Goal: Task Accomplishment & Management: Use online tool/utility

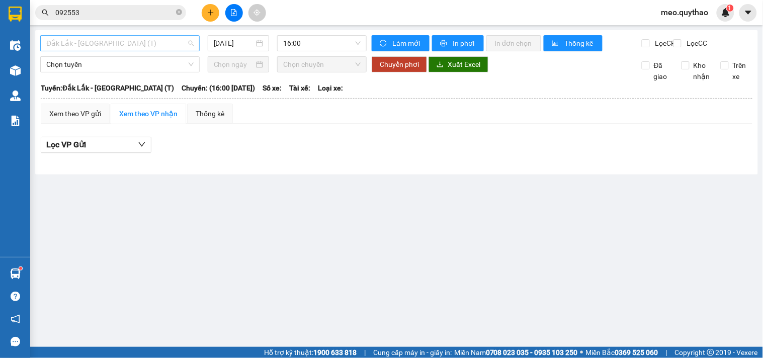
click at [134, 37] on span "Đắk Lắk - [GEOGRAPHIC_DATA] (T)" at bounding box center [119, 43] width 147 height 15
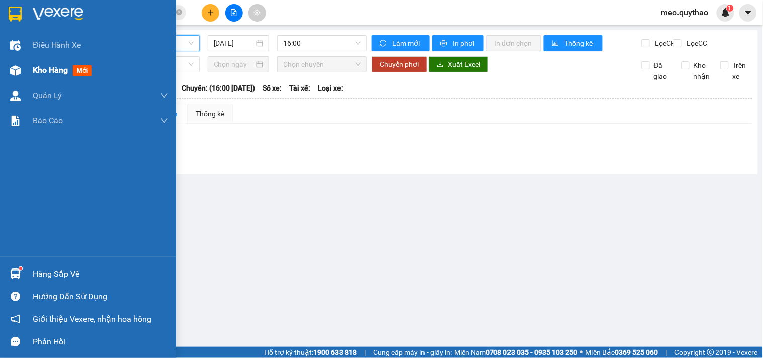
click at [34, 61] on div "Kho hàng mới" at bounding box center [101, 70] width 136 height 25
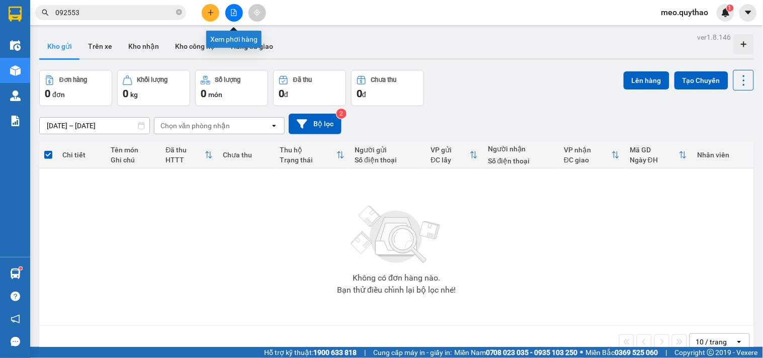
click at [234, 12] on icon "file-add" at bounding box center [233, 12] width 7 height 7
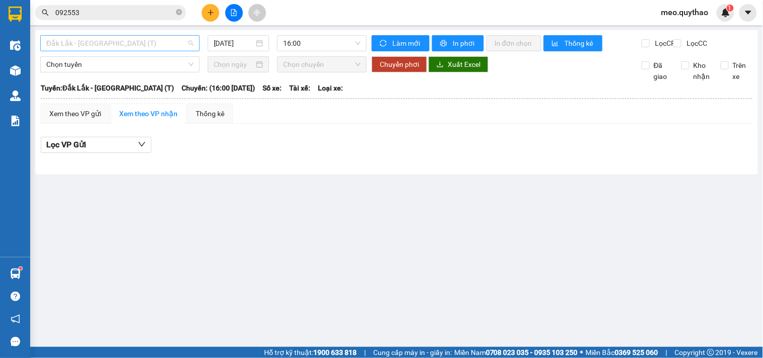
click at [95, 43] on span "Đắk Lắk - [GEOGRAPHIC_DATA] (T)" at bounding box center [119, 43] width 147 height 15
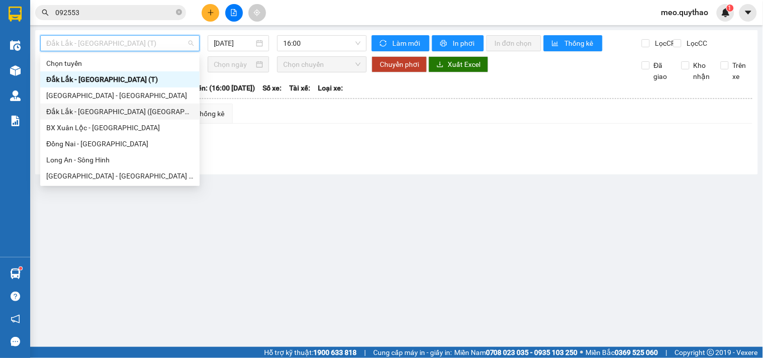
click at [128, 112] on div "Đắk Lắk - [GEOGRAPHIC_DATA] ([GEOGRAPHIC_DATA])" at bounding box center [119, 111] width 147 height 11
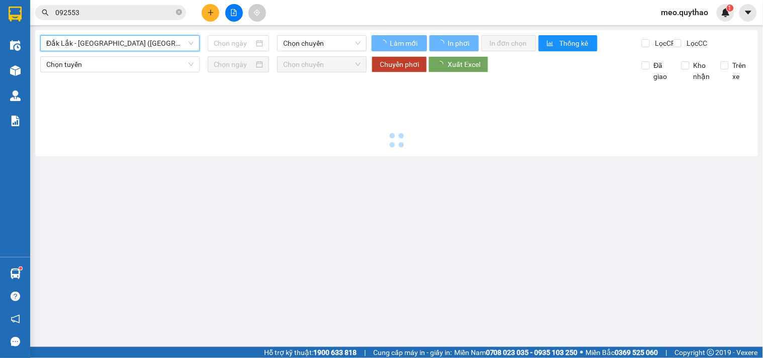
type input "[DATE]"
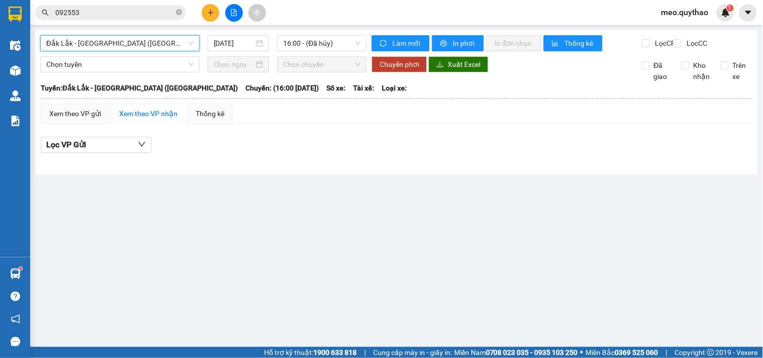
click at [128, 42] on span "Đắk Lắk - [GEOGRAPHIC_DATA] ([GEOGRAPHIC_DATA])" at bounding box center [119, 43] width 147 height 15
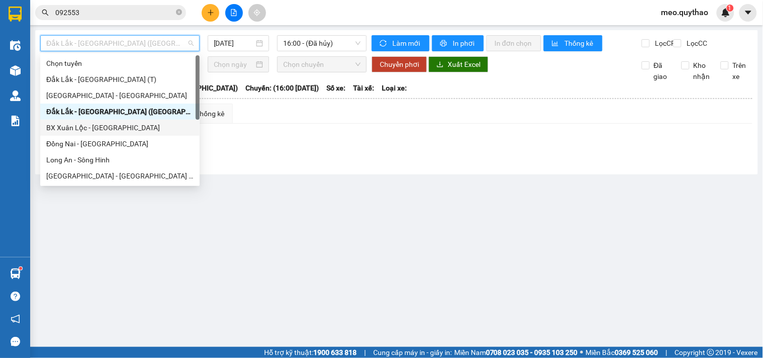
click at [126, 127] on div "BX Xuân Lộc - [GEOGRAPHIC_DATA]" at bounding box center [119, 127] width 147 height 11
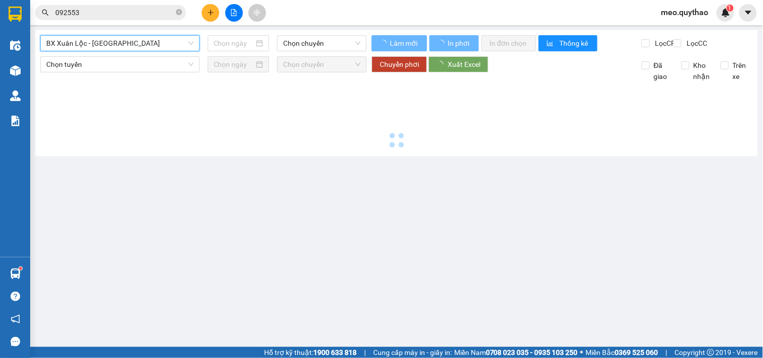
type input "[DATE]"
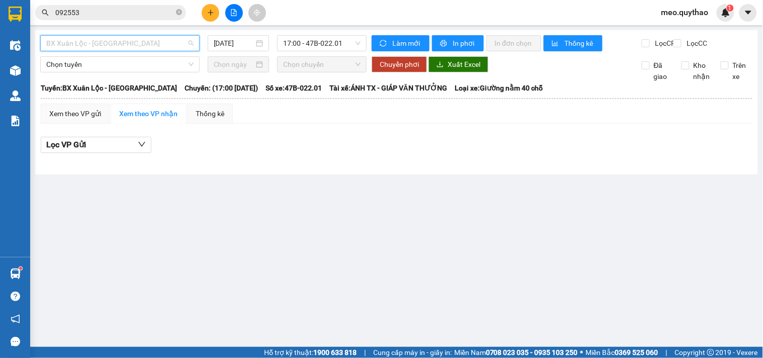
click at [154, 42] on span "BX Xuân Lộc - [GEOGRAPHIC_DATA]" at bounding box center [119, 43] width 147 height 15
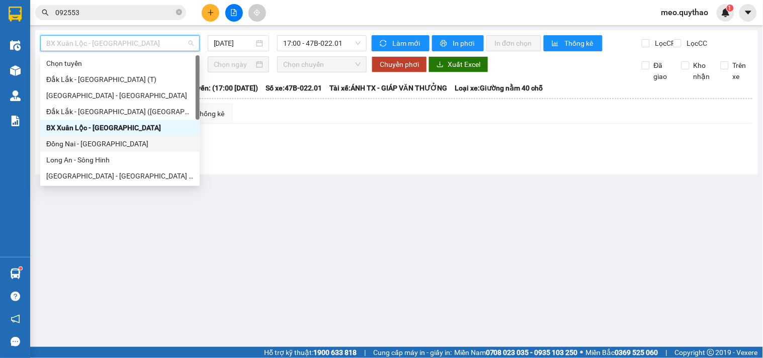
scroll to position [56, 0]
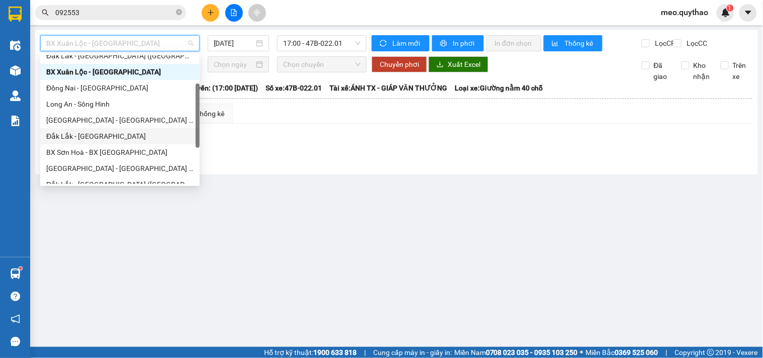
click at [101, 131] on div "Đắk Lắk - [GEOGRAPHIC_DATA]" at bounding box center [119, 136] width 159 height 16
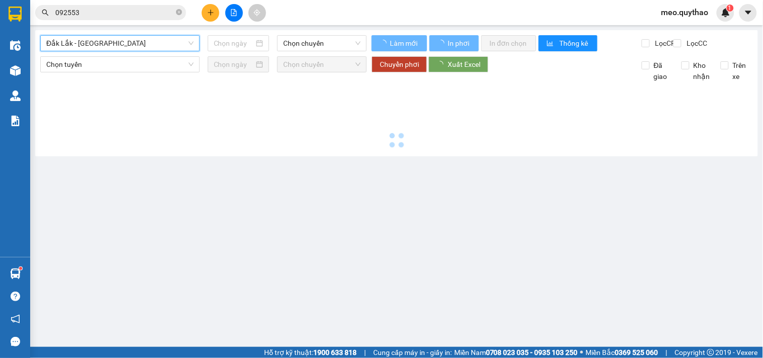
type input "[DATE]"
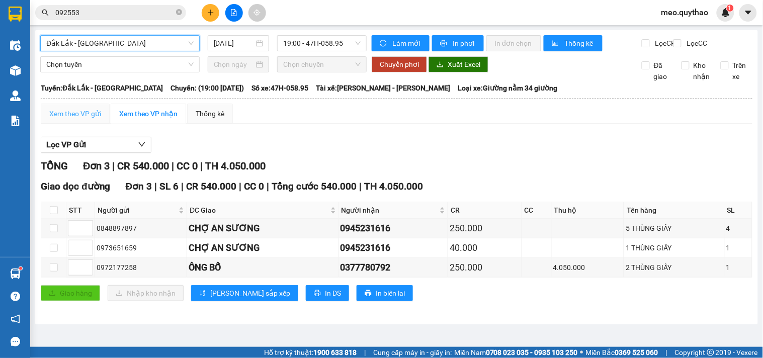
click at [92, 115] on div "Xem theo VP gửi" at bounding box center [75, 114] width 69 height 20
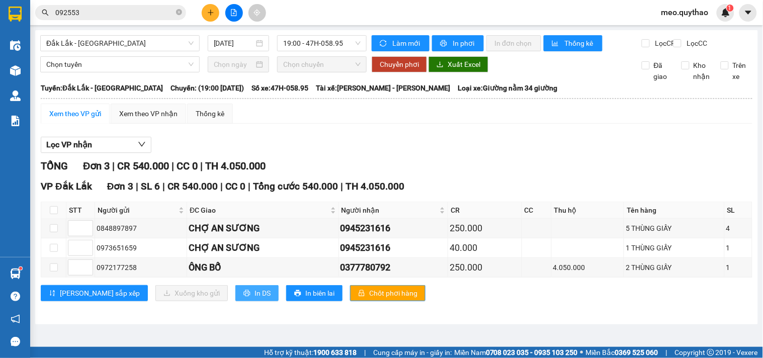
click at [255, 299] on span "In DS" at bounding box center [263, 293] width 16 height 11
click at [123, 39] on span "Đắk Lắk - [GEOGRAPHIC_DATA]" at bounding box center [119, 43] width 147 height 15
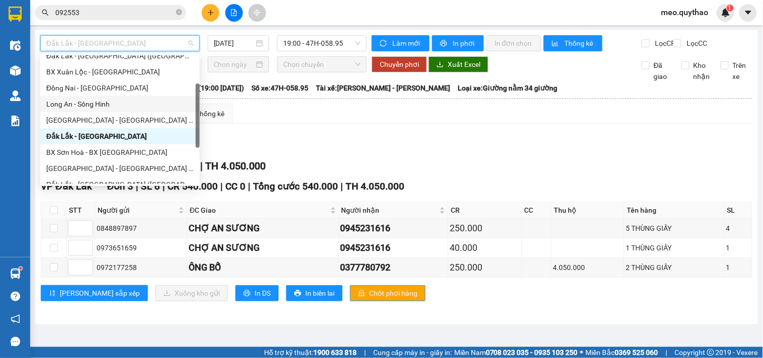
scroll to position [112, 0]
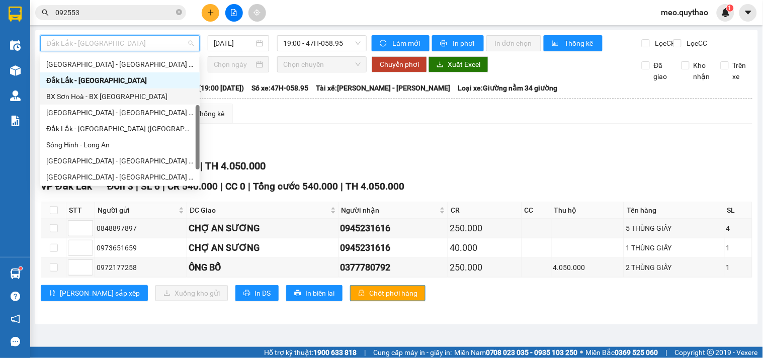
click at [125, 98] on div "BX Sơn Hoà - BX [GEOGRAPHIC_DATA]" at bounding box center [119, 96] width 147 height 11
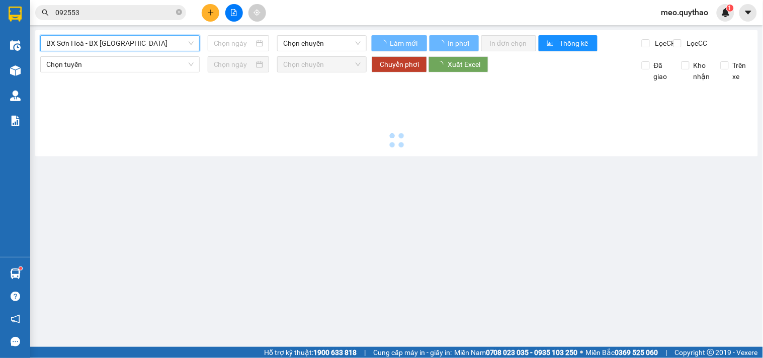
type input "[DATE]"
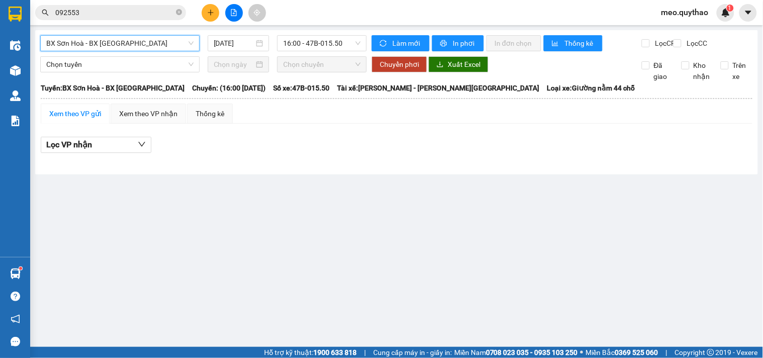
click at [122, 39] on span "BX Sơn Hoà - BX [GEOGRAPHIC_DATA]" at bounding box center [119, 43] width 147 height 15
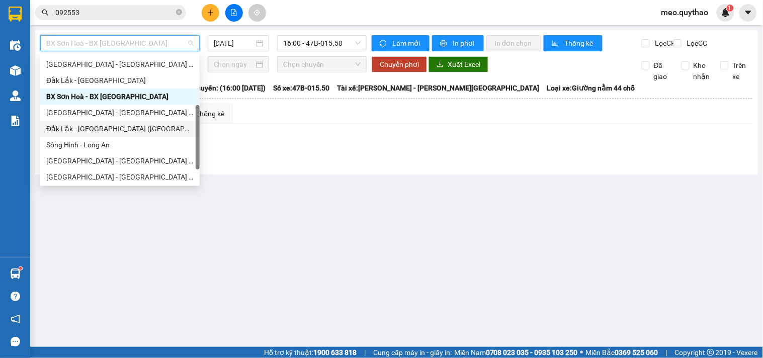
click at [133, 129] on div "Đắk Lắk - [GEOGRAPHIC_DATA] ([GEOGRAPHIC_DATA] mới)" at bounding box center [119, 128] width 147 height 11
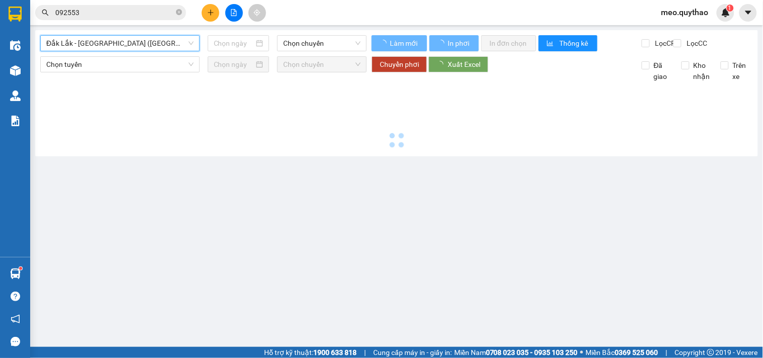
type input "[DATE]"
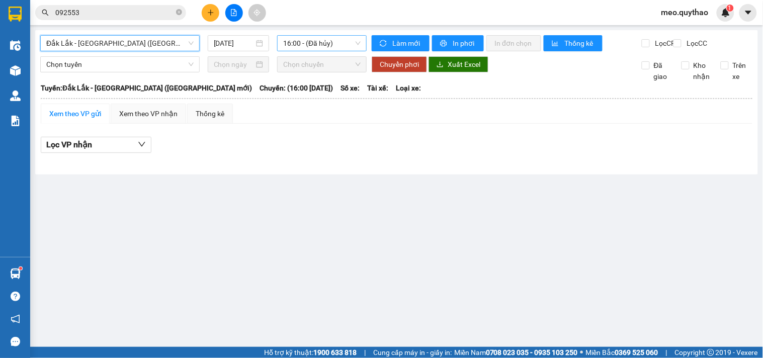
click at [298, 41] on span "16:00 - (Đã hủy)" at bounding box center [321, 43] width 77 height 15
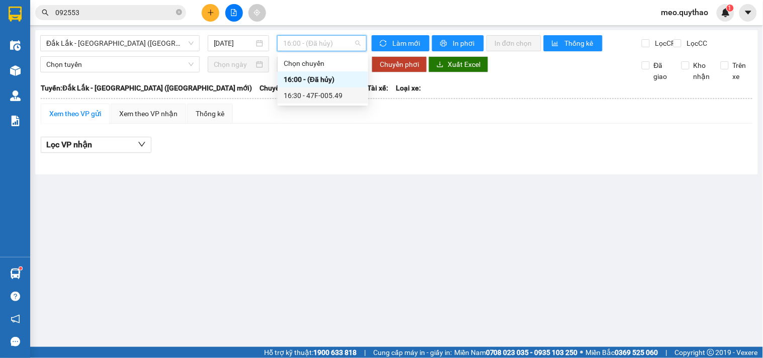
click at [315, 96] on div "16:30 - 47F-005.49" at bounding box center [323, 95] width 78 height 11
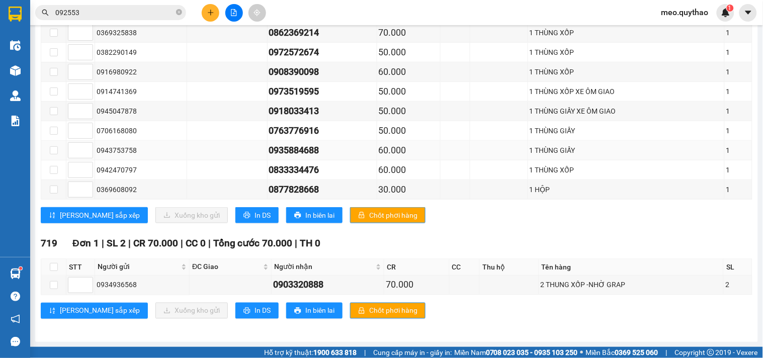
scroll to position [246, 0]
click at [255, 216] on span "In DS" at bounding box center [263, 215] width 16 height 11
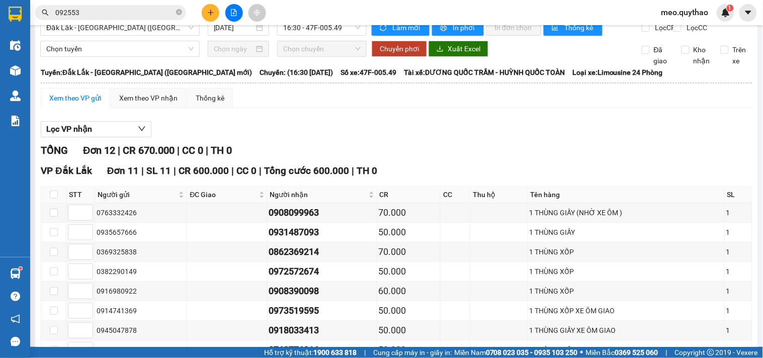
scroll to position [0, 0]
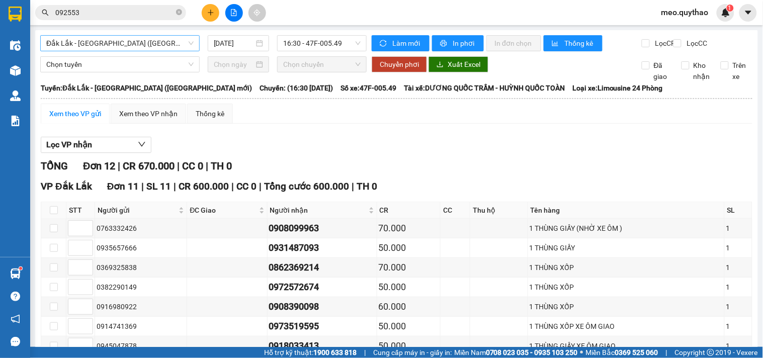
click at [131, 42] on span "Đắk Lắk - [GEOGRAPHIC_DATA] ([GEOGRAPHIC_DATA] mới)" at bounding box center [119, 43] width 147 height 15
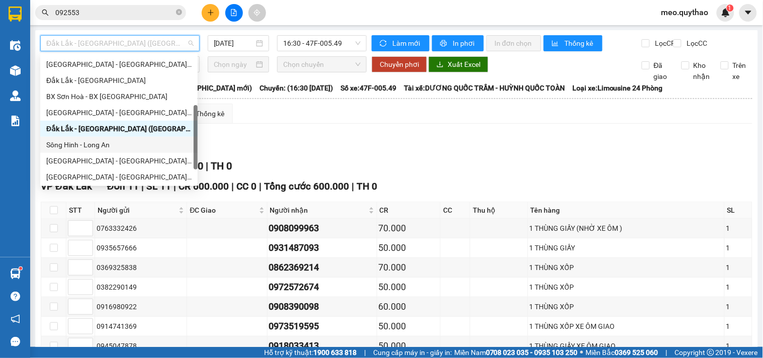
click at [111, 146] on div "Sông Hinh - Long An" at bounding box center [118, 144] width 145 height 11
type input "[DATE]"
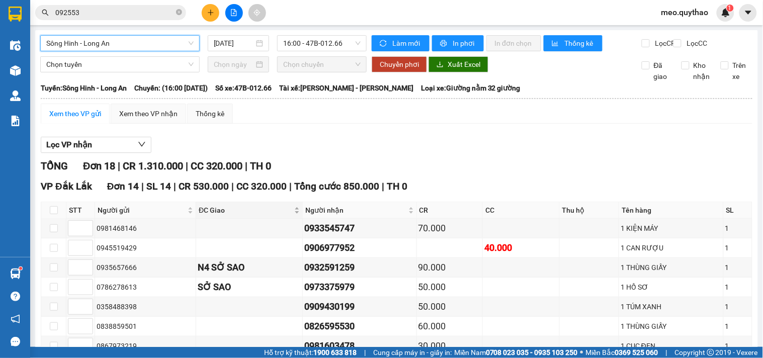
scroll to position [223, 0]
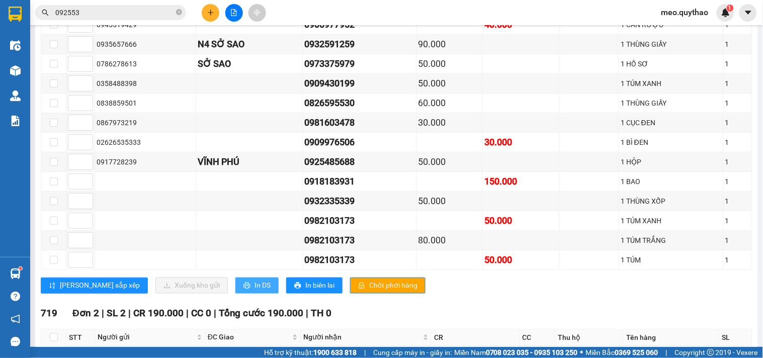
click at [255, 291] on span "In DS" at bounding box center [263, 285] width 16 height 11
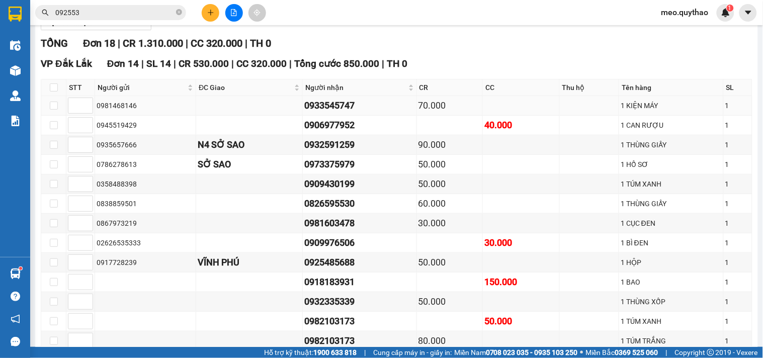
scroll to position [0, 0]
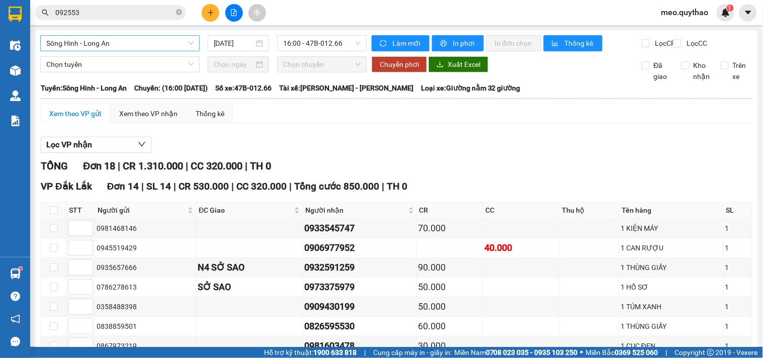
click at [136, 49] on span "Sông Hinh - Long An" at bounding box center [119, 43] width 147 height 15
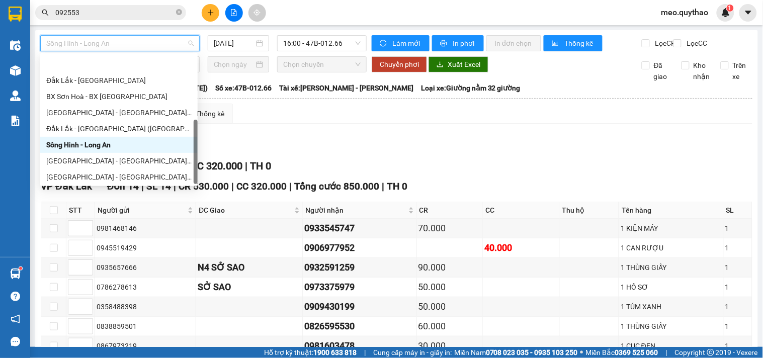
scroll to position [144, 0]
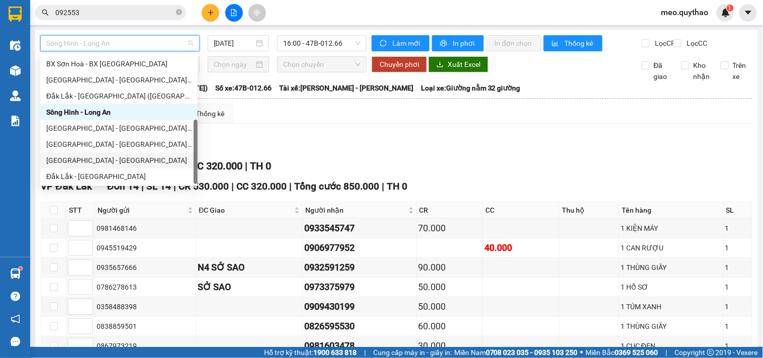
click at [101, 162] on div "[GEOGRAPHIC_DATA] - [GEOGRAPHIC_DATA]" at bounding box center [118, 160] width 145 height 11
type input "[DATE]"
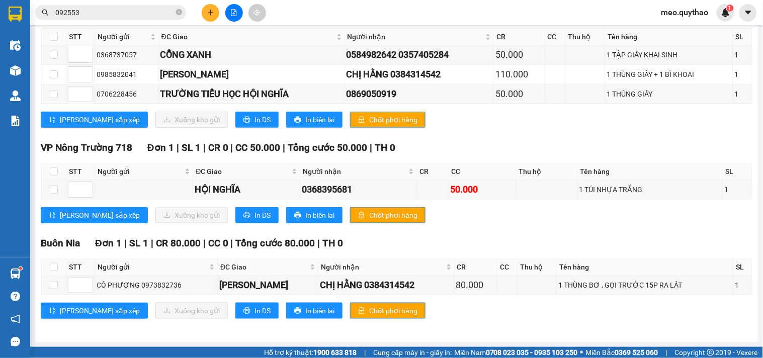
scroll to position [127, 0]
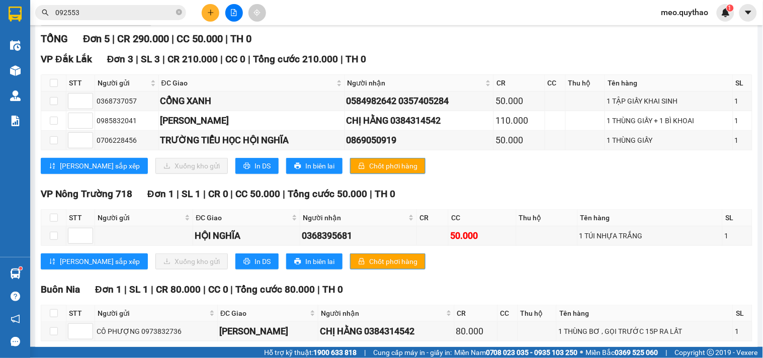
click at [223, 182] on div "VP [GEOGRAPHIC_DATA] 3 | SL 3 | CR 210.000 | CC 0 | Tổng cước 210.000 | TH 0 ST…" at bounding box center [397, 117] width 712 height 130
click at [255, 172] on span "In DS" at bounding box center [263, 165] width 16 height 11
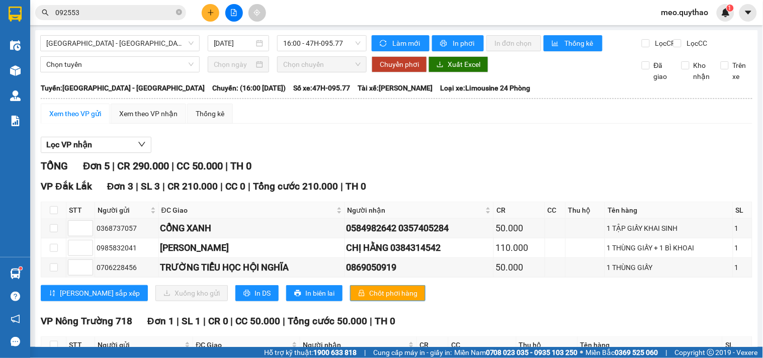
click at [120, 34] on div "[GEOGRAPHIC_DATA] - [GEOGRAPHIC_DATA] [DATE] 16:00 - 47H-095.77 Làm mới In phơi…" at bounding box center [396, 273] width 723 height 486
click at [121, 42] on span "[GEOGRAPHIC_DATA] - [GEOGRAPHIC_DATA]" at bounding box center [119, 43] width 147 height 15
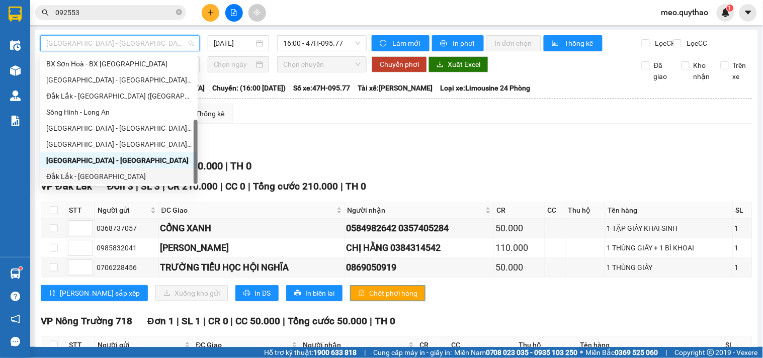
click at [101, 172] on div "Đắk Lắk - [GEOGRAPHIC_DATA]" at bounding box center [118, 176] width 145 height 11
type input "[DATE]"
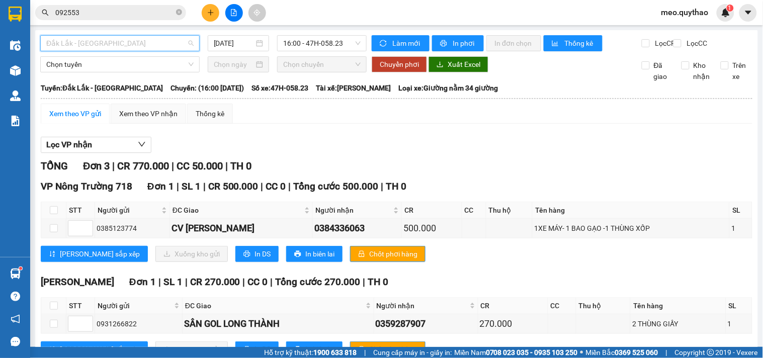
click at [130, 40] on span "Đắk Lắk - [GEOGRAPHIC_DATA]" at bounding box center [119, 43] width 147 height 15
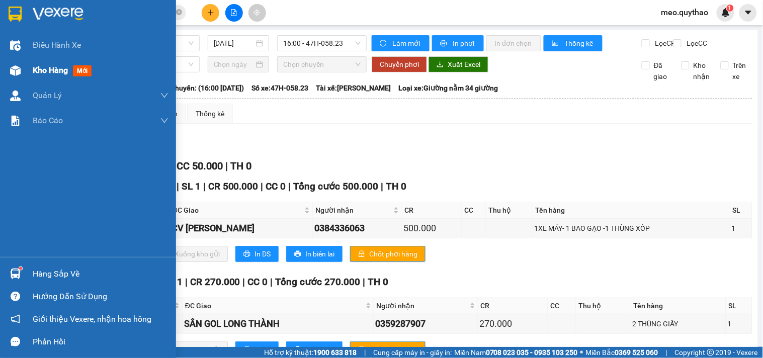
click at [24, 74] on div "Kho hàng mới" at bounding box center [88, 70] width 176 height 25
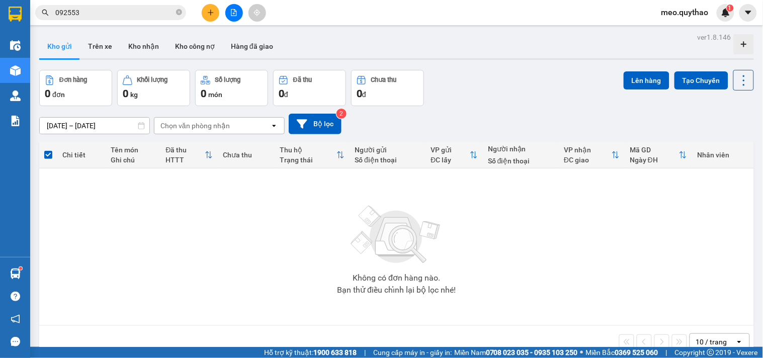
click at [229, 7] on button at bounding box center [234, 13] width 18 height 18
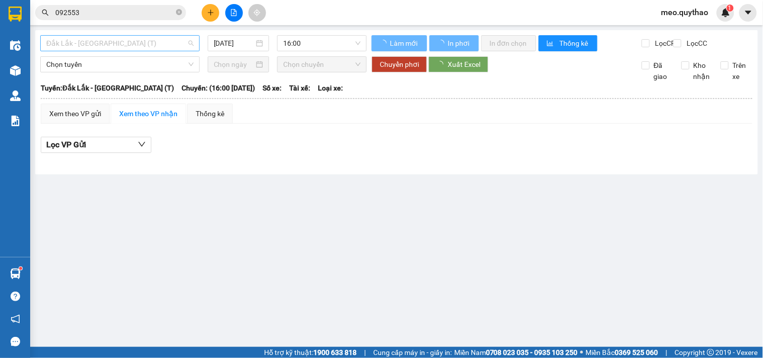
click at [138, 39] on span "Đắk Lắk - [GEOGRAPHIC_DATA] (T)" at bounding box center [119, 43] width 147 height 15
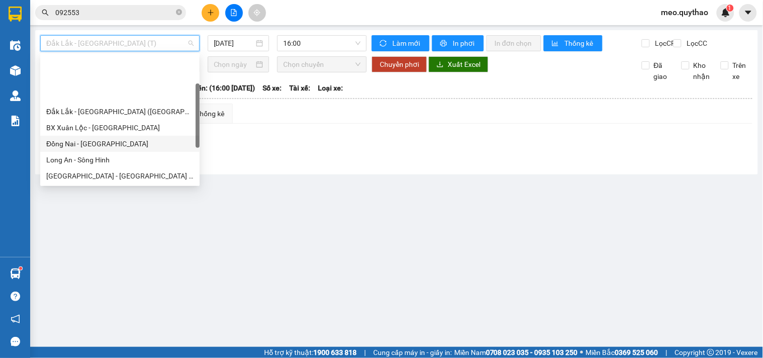
scroll to position [56, 0]
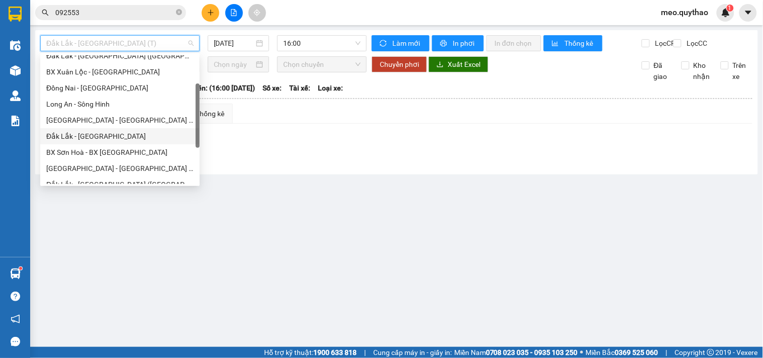
click at [113, 138] on div "Đắk Lắk - [GEOGRAPHIC_DATA]" at bounding box center [119, 136] width 147 height 11
type input "[DATE]"
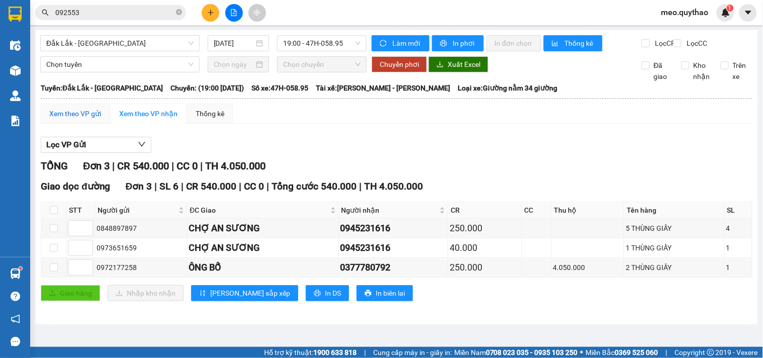
click at [88, 119] on div "Xem theo VP gửi" at bounding box center [75, 113] width 52 height 11
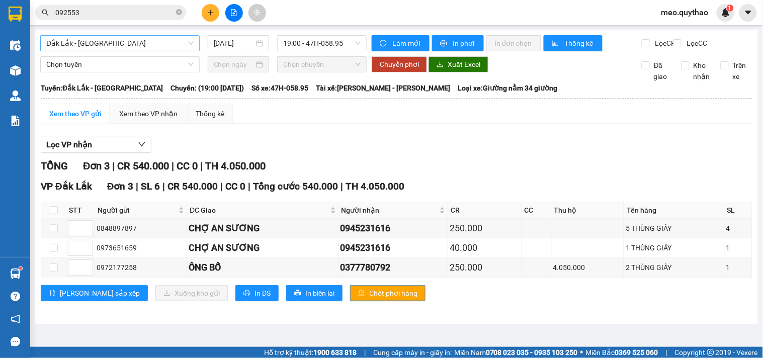
click at [99, 46] on span "Đắk Lắk - [GEOGRAPHIC_DATA]" at bounding box center [119, 43] width 147 height 15
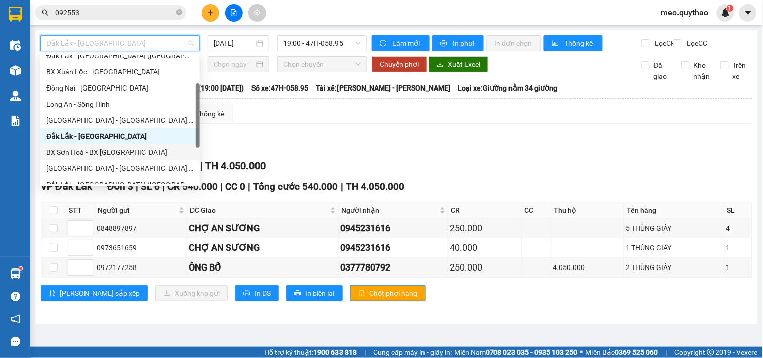
click at [101, 153] on div "BX Sơn Hoà - BX [GEOGRAPHIC_DATA]" at bounding box center [119, 152] width 147 height 11
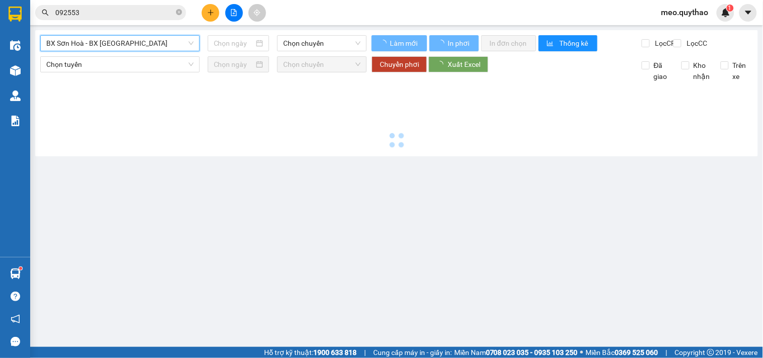
type input "[DATE]"
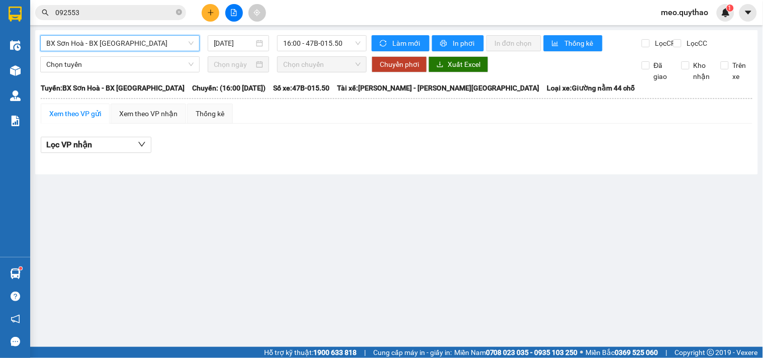
click at [118, 46] on span "BX Sơn Hoà - BX [GEOGRAPHIC_DATA]" at bounding box center [119, 43] width 147 height 15
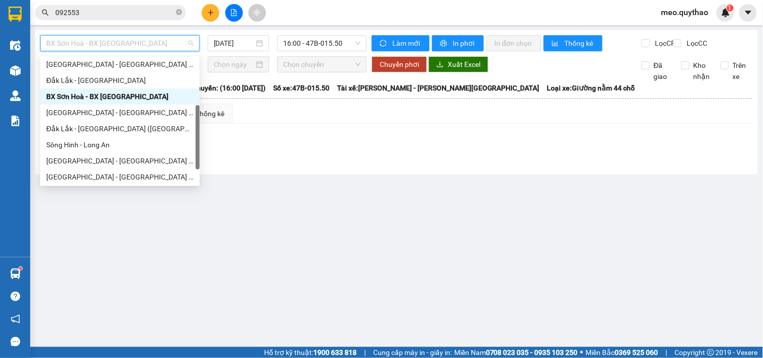
scroll to position [144, 0]
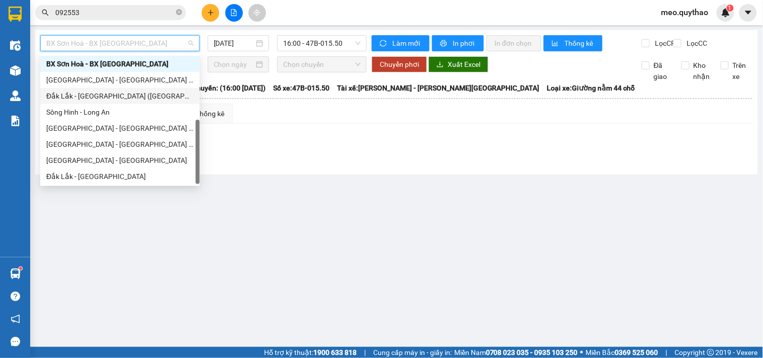
click at [136, 97] on div "Đắk Lắk - [GEOGRAPHIC_DATA] ([GEOGRAPHIC_DATA] mới)" at bounding box center [119, 96] width 147 height 11
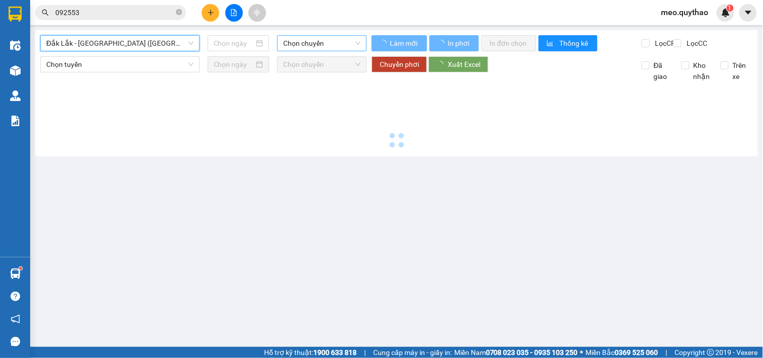
type input "[DATE]"
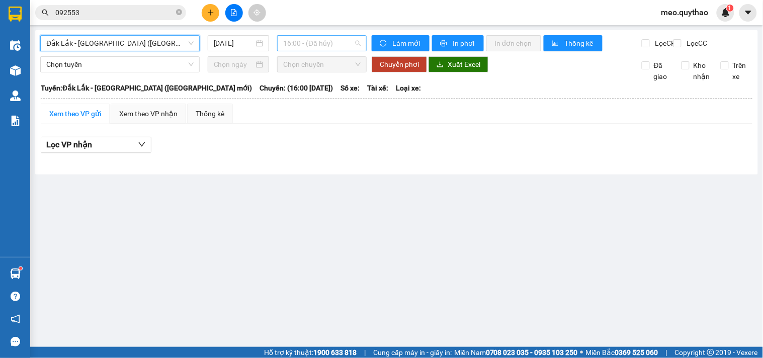
click at [328, 38] on span "16:00 - (Đã hủy)" at bounding box center [321, 43] width 77 height 15
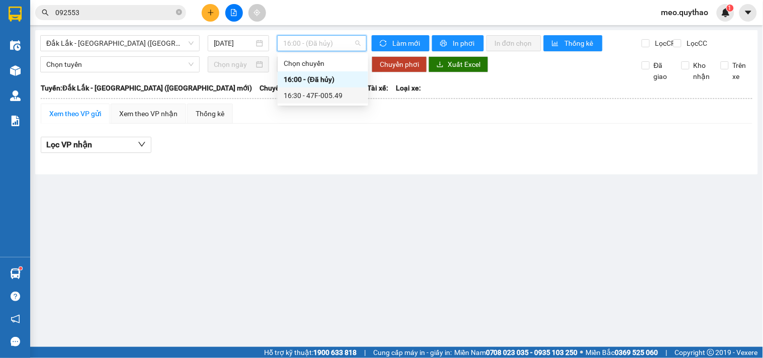
click at [331, 92] on div "16:30 - 47F-005.49" at bounding box center [323, 95] width 78 height 11
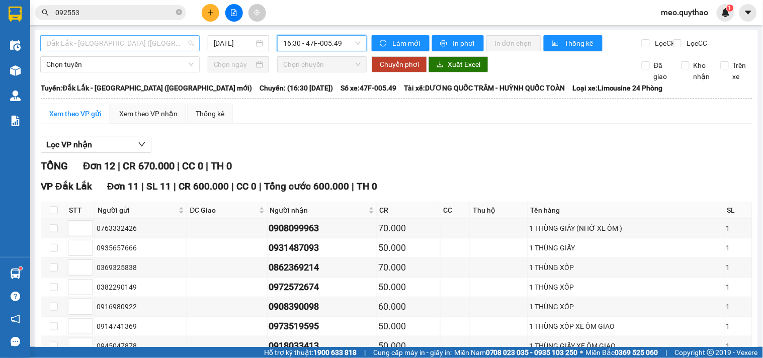
click at [102, 43] on span "Đắk Lắk - [GEOGRAPHIC_DATA] ([GEOGRAPHIC_DATA] mới)" at bounding box center [119, 43] width 147 height 15
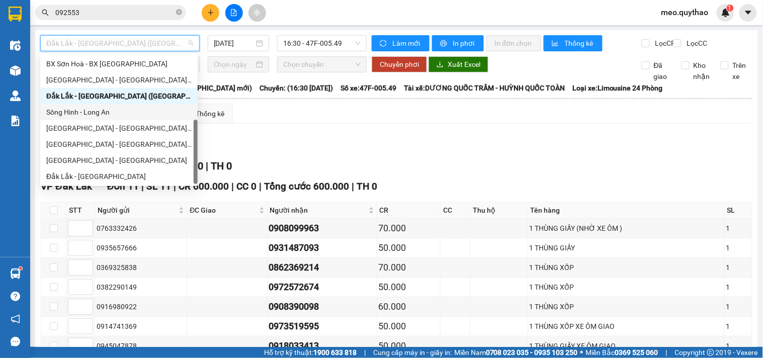
click at [100, 112] on div "Sông Hinh - Long An" at bounding box center [118, 112] width 145 height 11
type input "[DATE]"
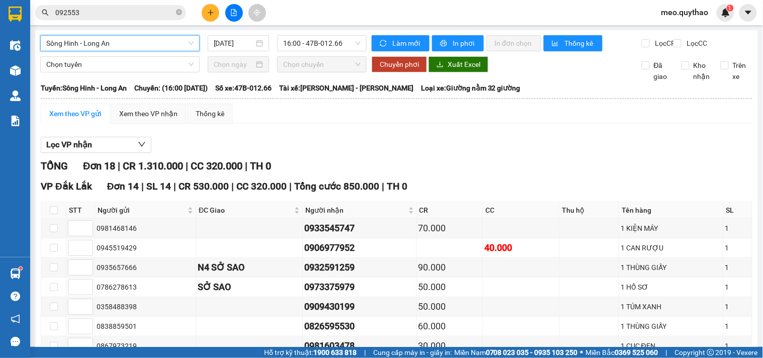
click at [135, 41] on span "Sông Hinh - Long An" at bounding box center [119, 43] width 147 height 15
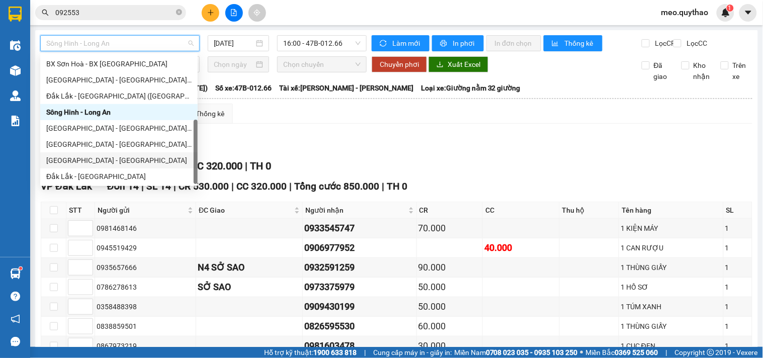
click at [111, 161] on div "[GEOGRAPHIC_DATA] - [GEOGRAPHIC_DATA]" at bounding box center [118, 160] width 145 height 11
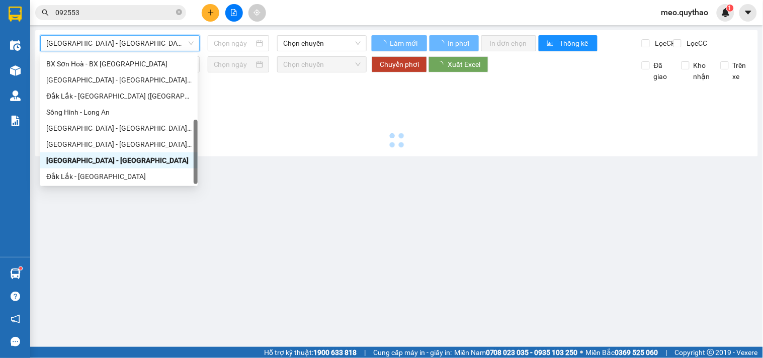
type input "[DATE]"
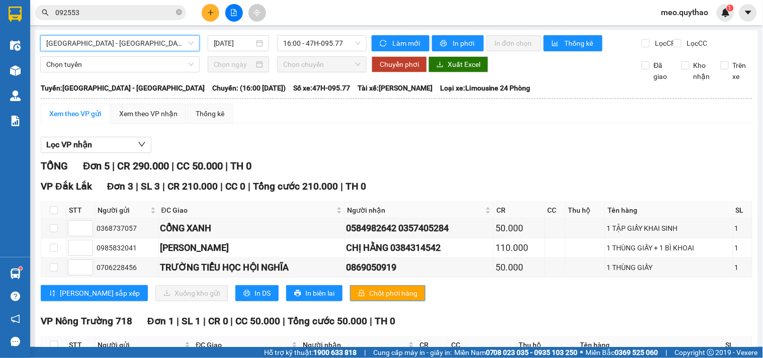
click at [113, 38] on span "[GEOGRAPHIC_DATA] - [GEOGRAPHIC_DATA]" at bounding box center [119, 43] width 147 height 15
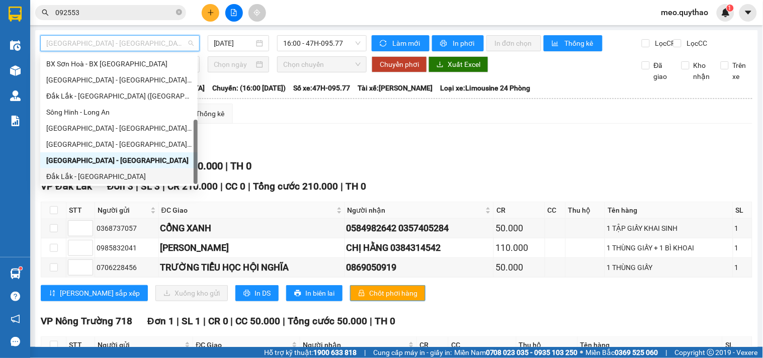
click at [121, 172] on div "Đắk Lắk - [GEOGRAPHIC_DATA]" at bounding box center [118, 176] width 145 height 11
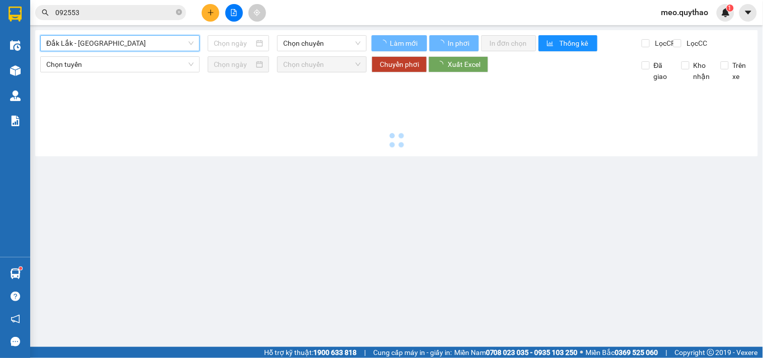
type input "[DATE]"
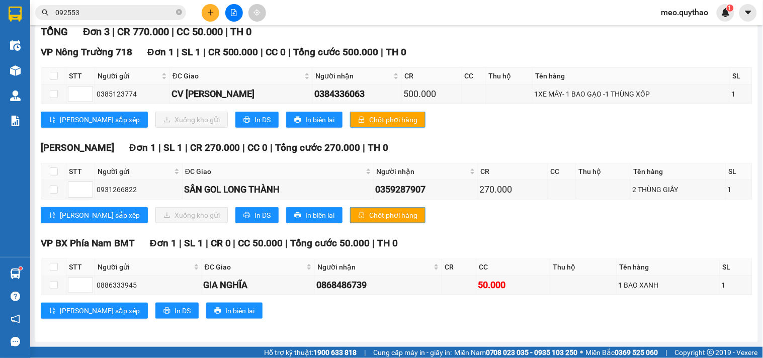
scroll to position [143, 0]
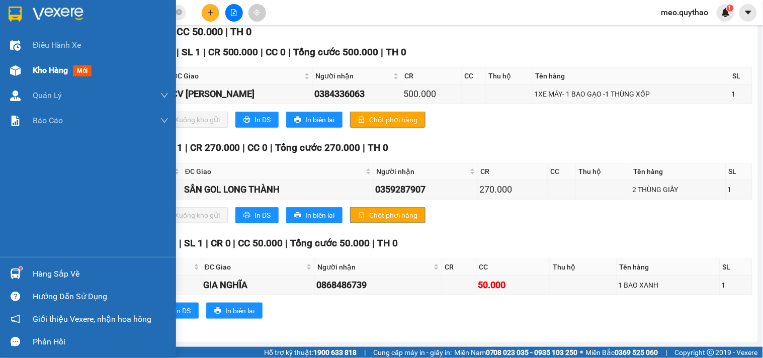
click at [42, 66] on span "Kho hàng" at bounding box center [50, 70] width 35 height 10
